Goal: Task Accomplishment & Management: Manage account settings

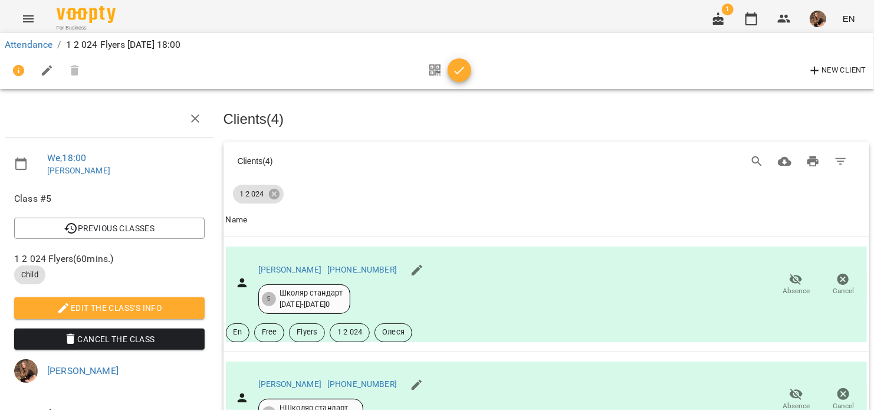
scroll to position [219, 0]
click at [457, 65] on icon "button" at bounding box center [459, 71] width 14 height 14
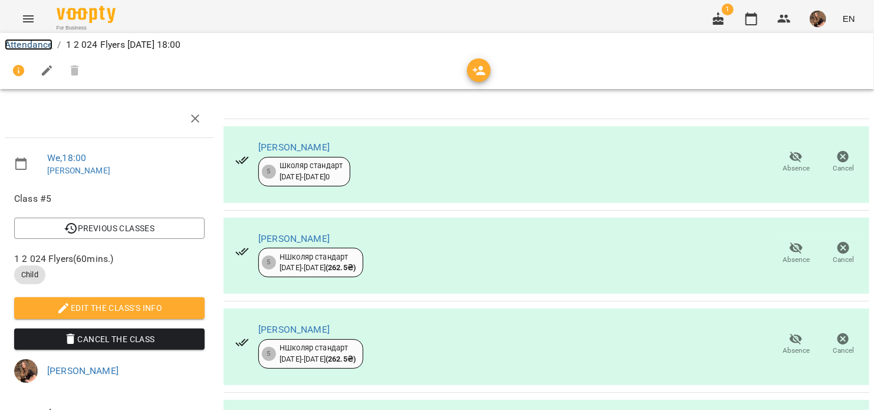
click at [31, 41] on link "Attendance" at bounding box center [29, 44] width 48 height 11
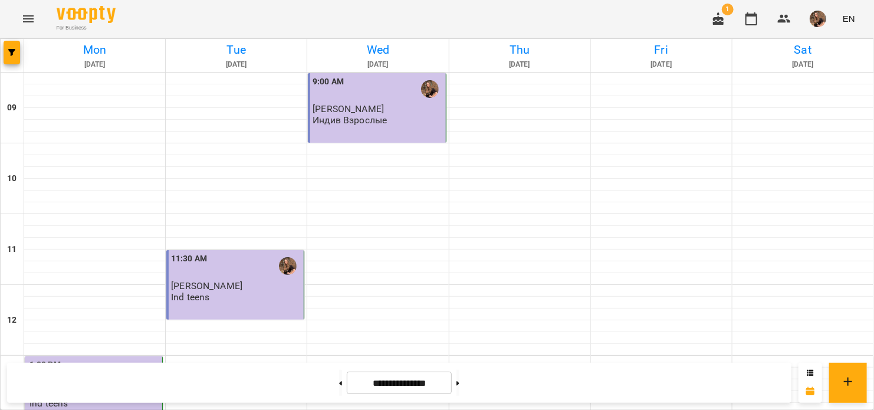
scroll to position [590, 0]
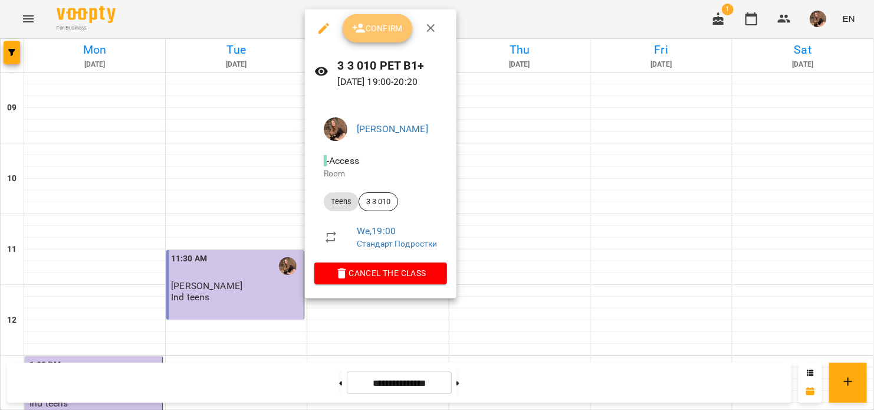
click at [359, 32] on icon "button" at bounding box center [359, 28] width 13 height 9
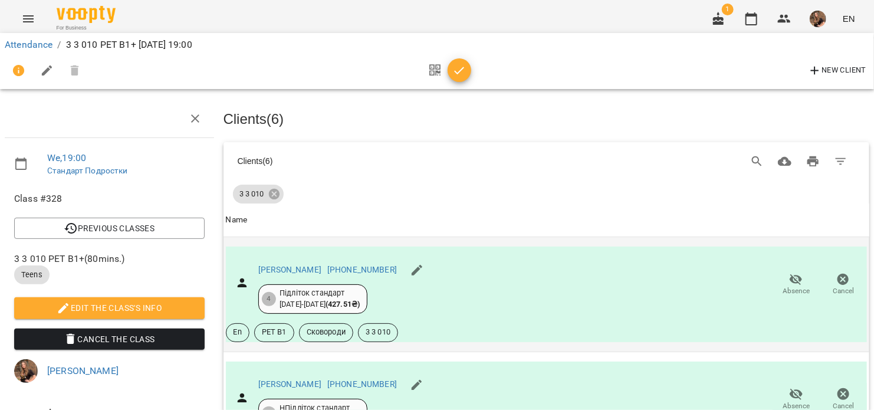
scroll to position [118, 0]
click at [796, 273] on span "Absence" at bounding box center [796, 285] width 33 height 24
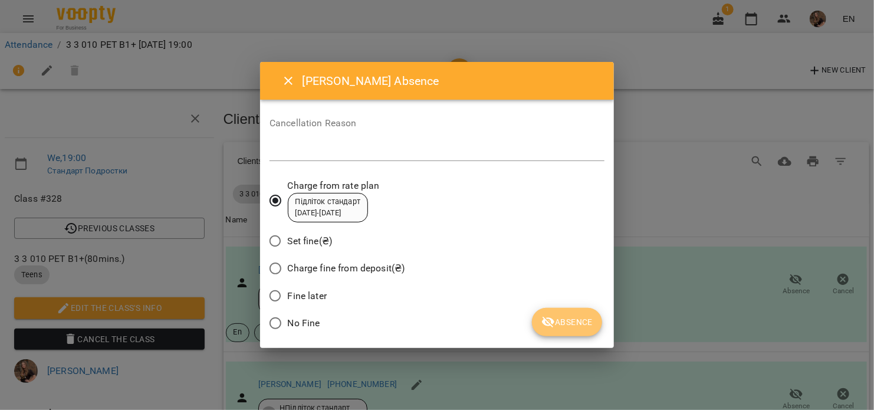
click at [570, 321] on span "Absence" at bounding box center [566, 322] width 51 height 14
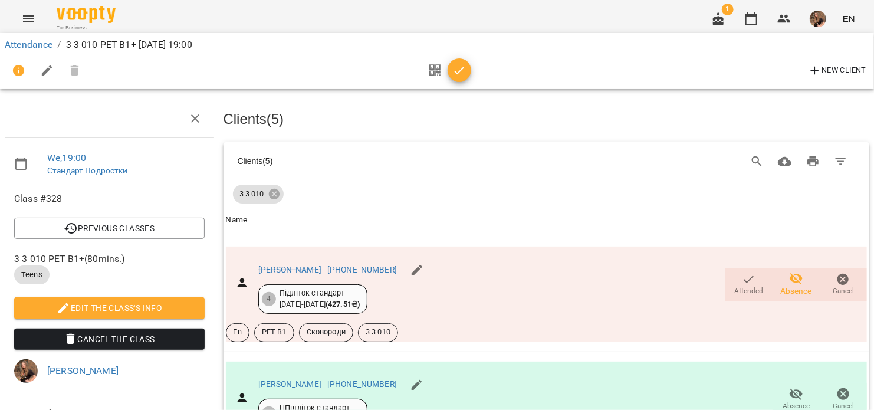
scroll to position [472, 0]
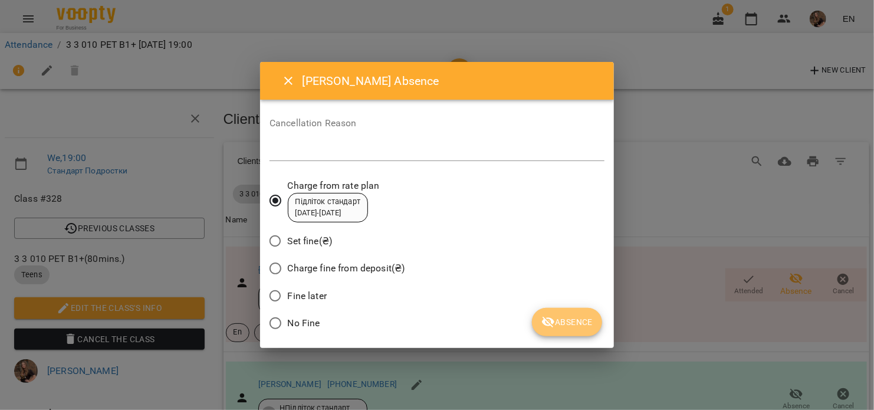
click at [583, 333] on button "Absence" at bounding box center [567, 322] width 70 height 28
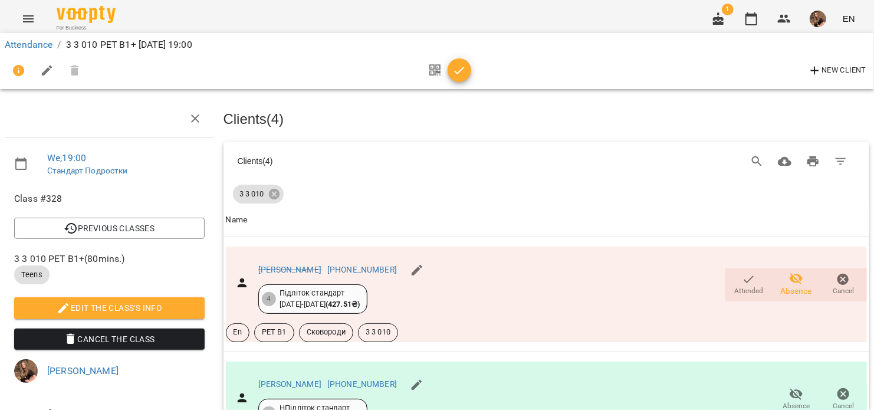
scroll to position [566, 0]
click at [465, 66] on icon "button" at bounding box center [459, 71] width 14 height 14
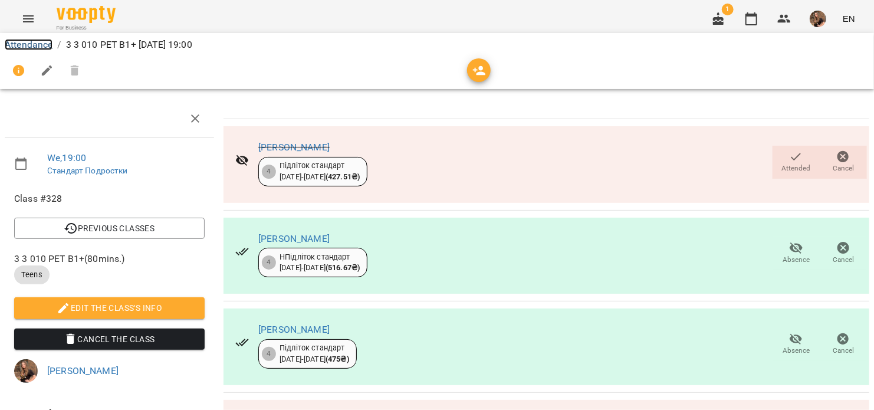
click at [14, 43] on link "Attendance" at bounding box center [29, 44] width 48 height 11
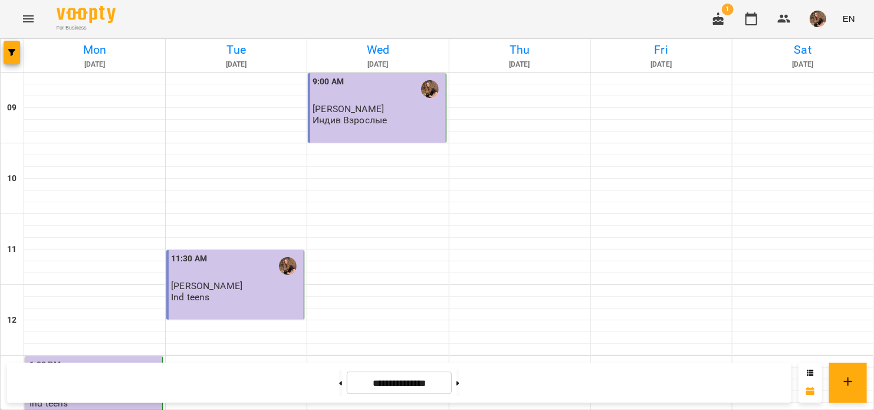
scroll to position [281, 0]
